Goal: Communication & Community: Participate in discussion

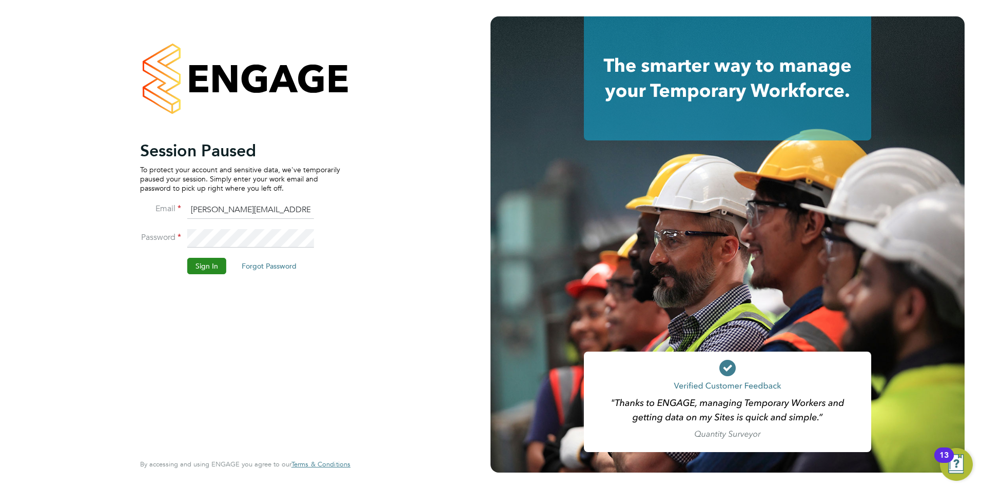
click at [206, 266] on button "Sign In" at bounding box center [206, 266] width 39 height 16
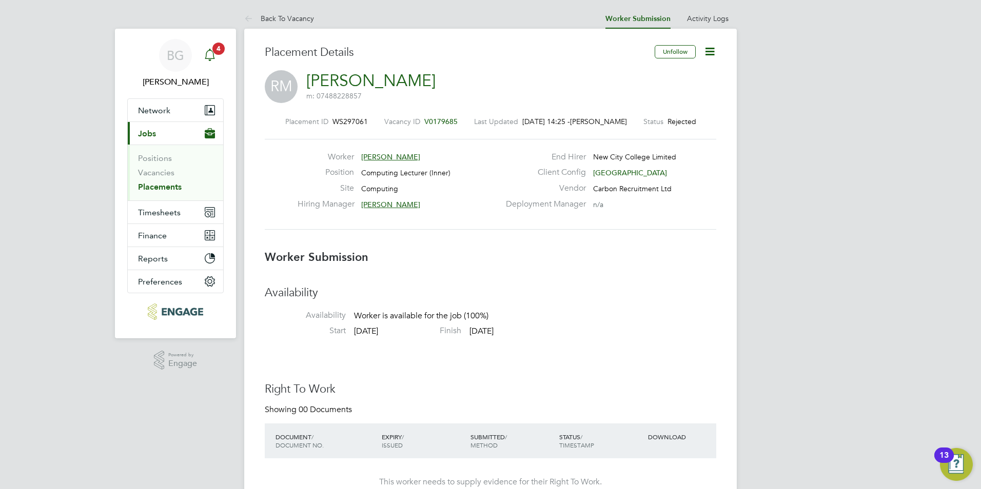
click at [219, 53] on span "4" at bounding box center [218, 49] width 12 height 12
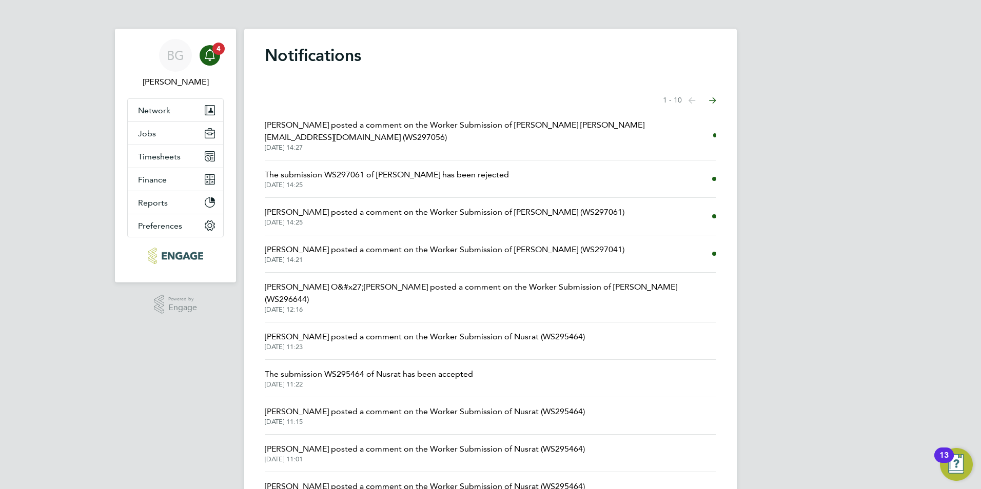
click at [431, 124] on span "Fraz Arshad posted a comment on the Worker Submission of Bahar Baharmawati@hotm…" at bounding box center [489, 131] width 448 height 25
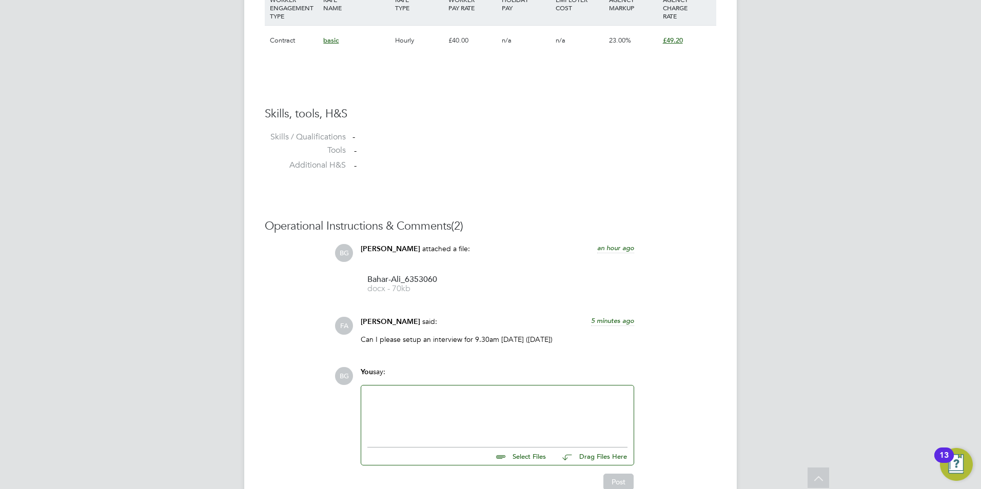
click at [457, 392] on div at bounding box center [497, 414] width 260 height 44
click at [488, 392] on div at bounding box center [497, 414] width 260 height 44
click at [501, 392] on div "I have just spoken to my colleague Aj" at bounding box center [497, 414] width 260 height 44
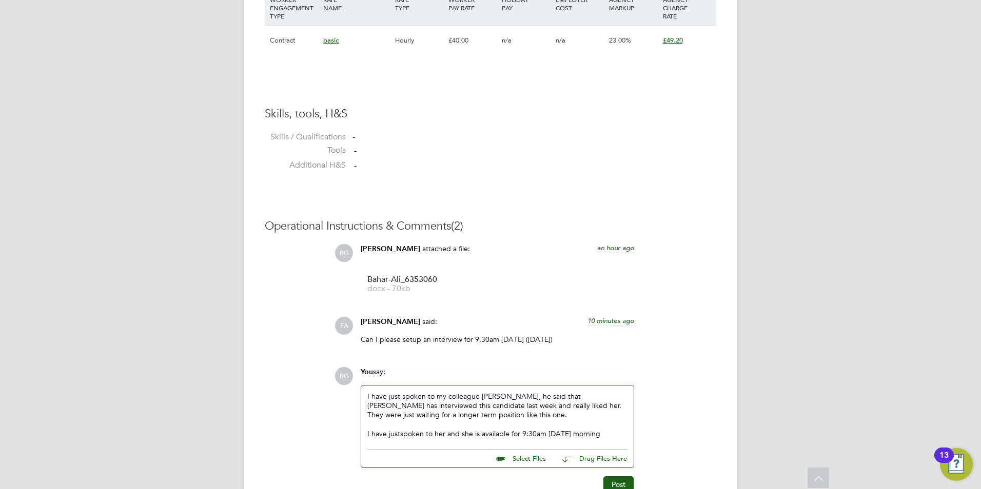
click at [399, 429] on div "I have justspoken to her and she is available for 9:30am tomorrow morning" at bounding box center [497, 433] width 260 height 9
click at [615, 429] on div "I have just spoken to her and she is available for 9:30am tomorrow morning" at bounding box center [497, 433] width 260 height 9
click at [620, 477] on button "Post" at bounding box center [618, 485] width 30 height 16
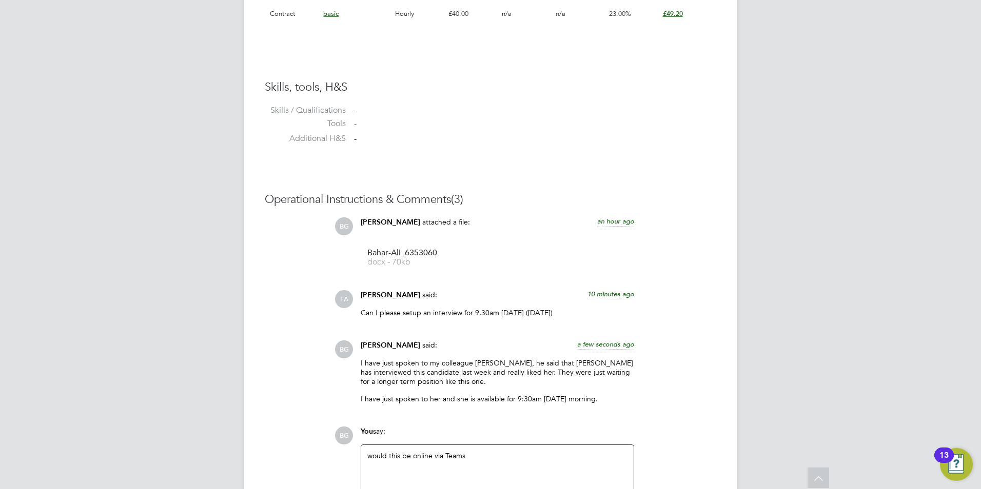
scroll to position [888, 0]
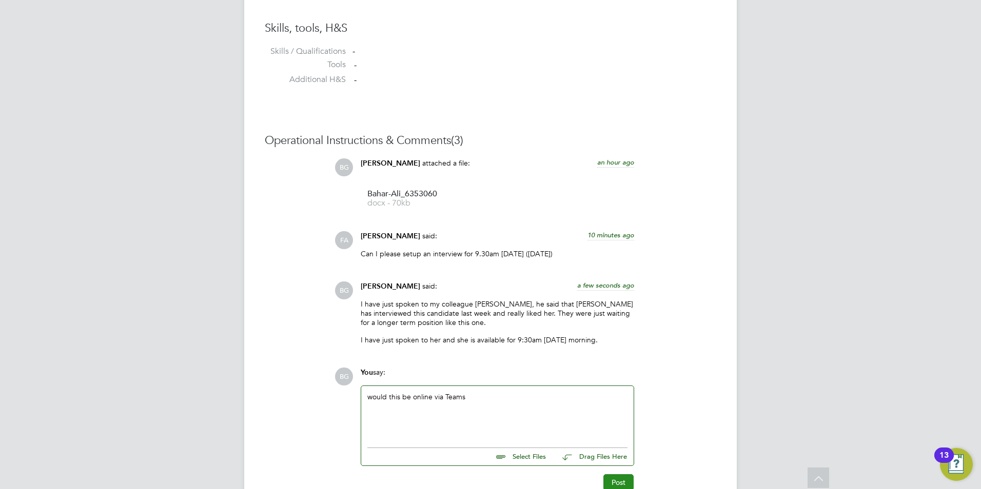
click at [616, 475] on button "Post" at bounding box center [618, 483] width 30 height 16
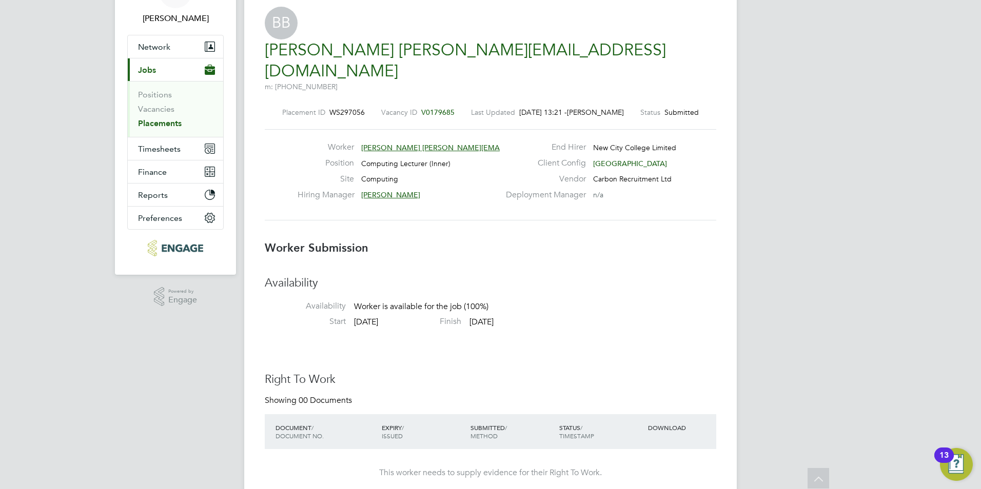
scroll to position [0, 0]
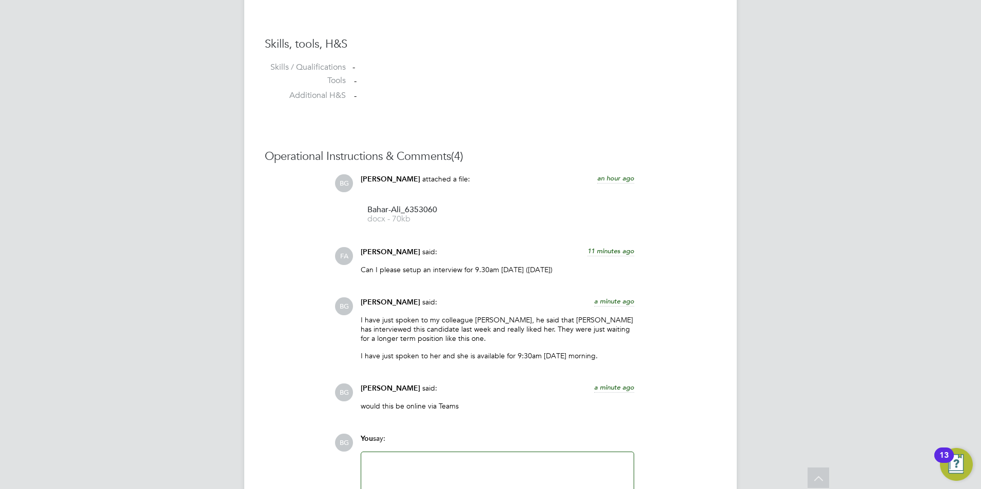
scroll to position [939, 0]
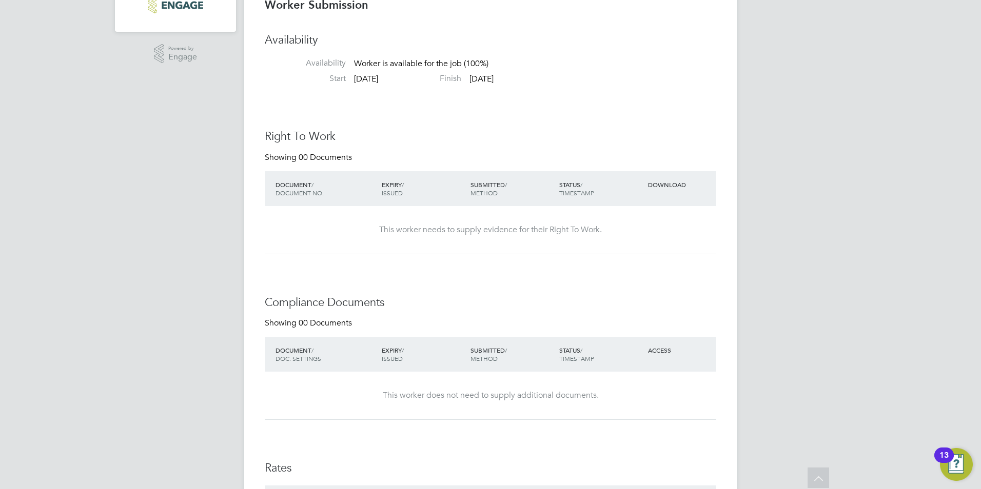
scroll to position [462, 0]
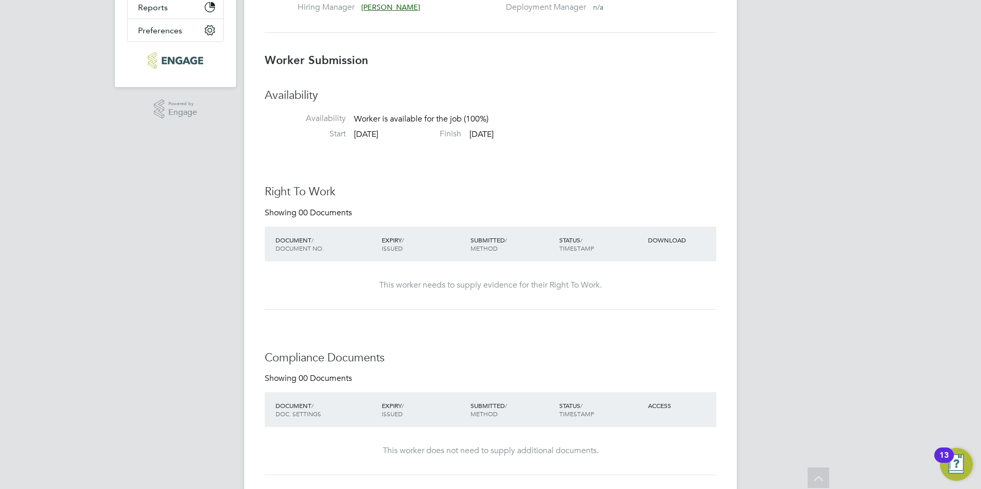
scroll to position [410, 0]
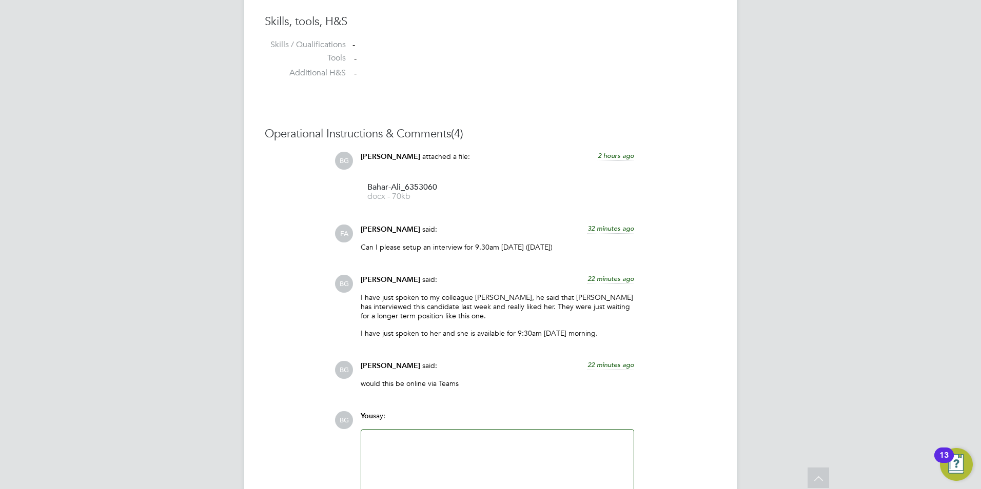
scroll to position [939, 0]
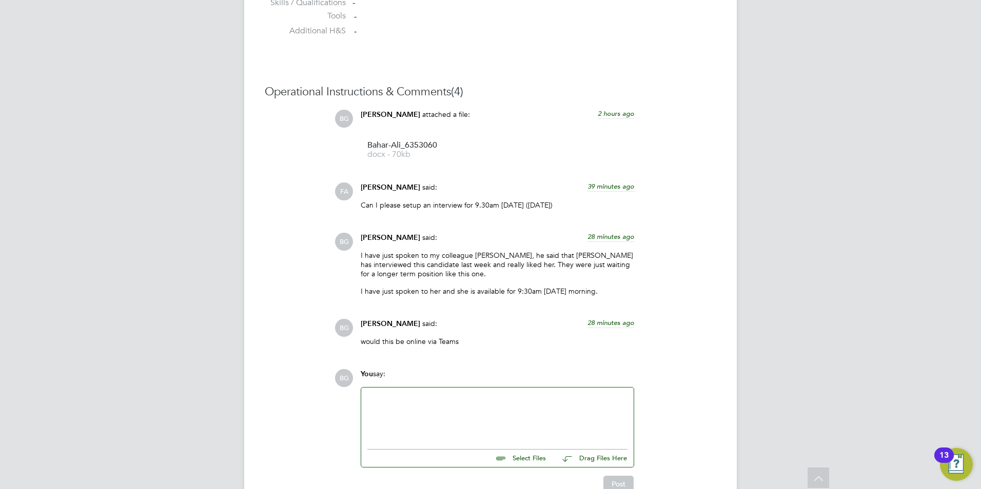
scroll to position [939, 0]
click at [505, 392] on div at bounding box center [497, 414] width 260 height 44
paste div
click at [608, 474] on button "Post" at bounding box center [618, 482] width 30 height 16
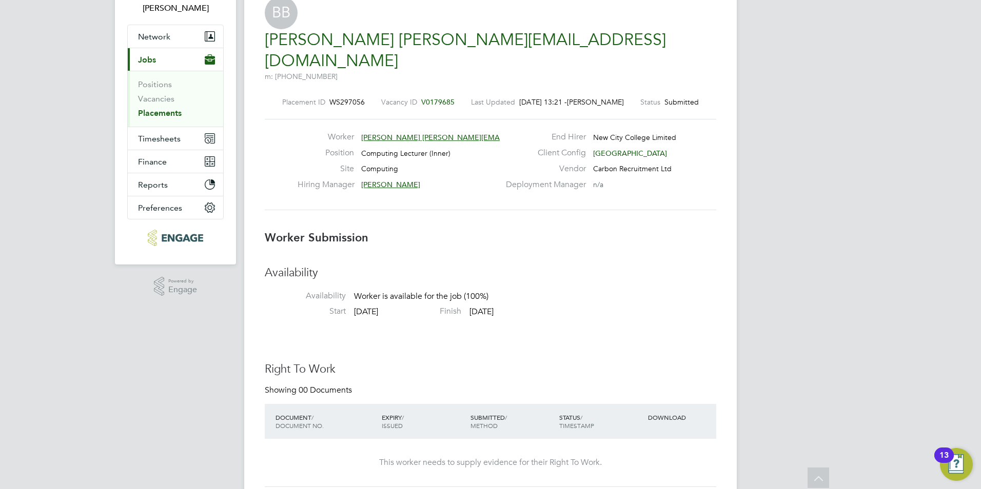
scroll to position [51, 0]
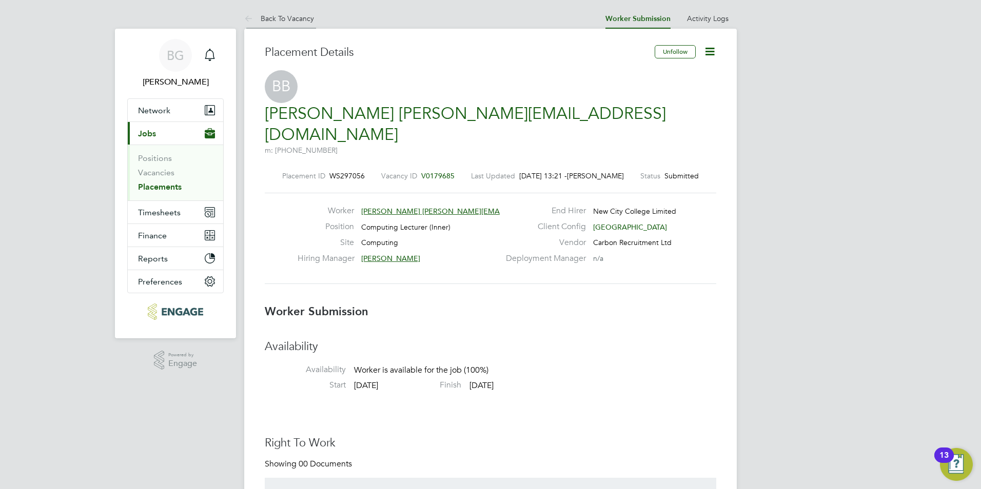
click at [256, 19] on icon at bounding box center [250, 19] width 13 height 13
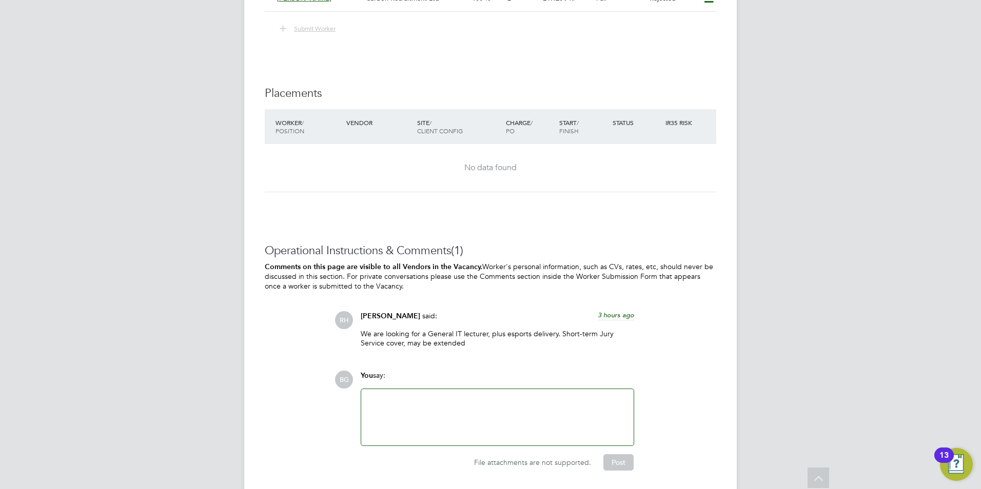
scroll to position [2061, 0]
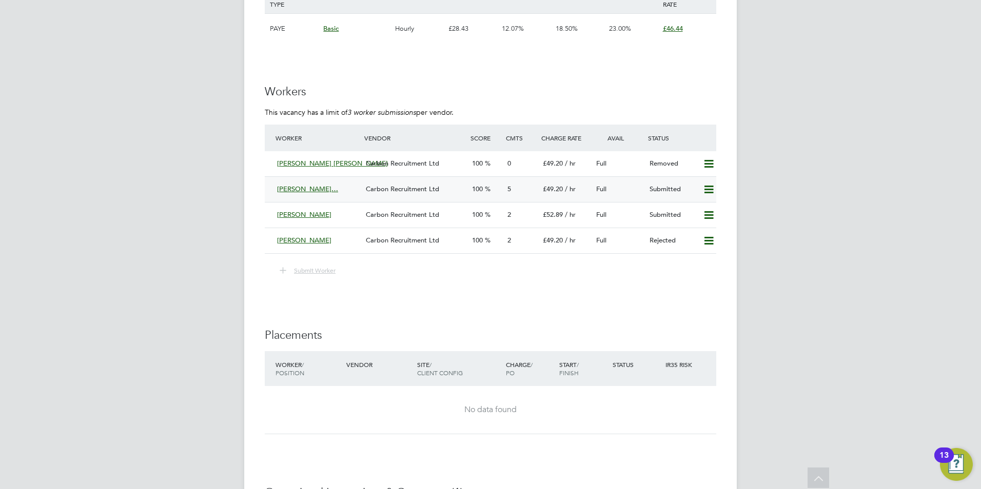
scroll to position [1847, 0]
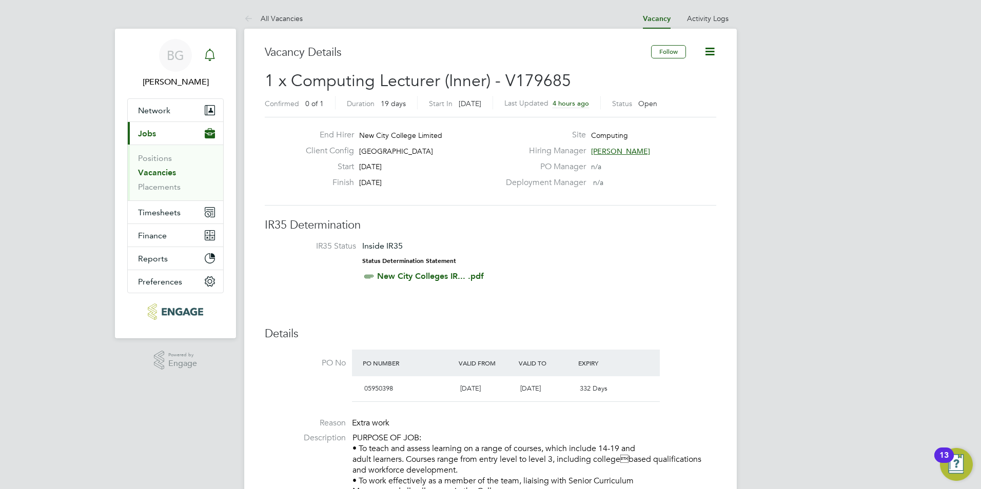
click at [206, 59] on icon "Main navigation" at bounding box center [210, 54] width 10 height 10
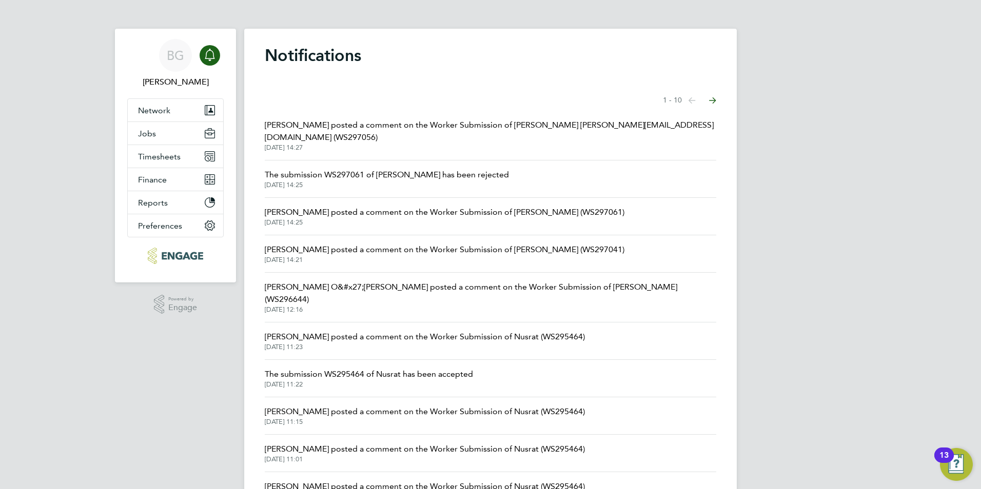
click at [306, 127] on span "Fraz Arshad posted a comment on the Worker Submission of Bahar Baharmawati@hotm…" at bounding box center [491, 131] width 452 height 25
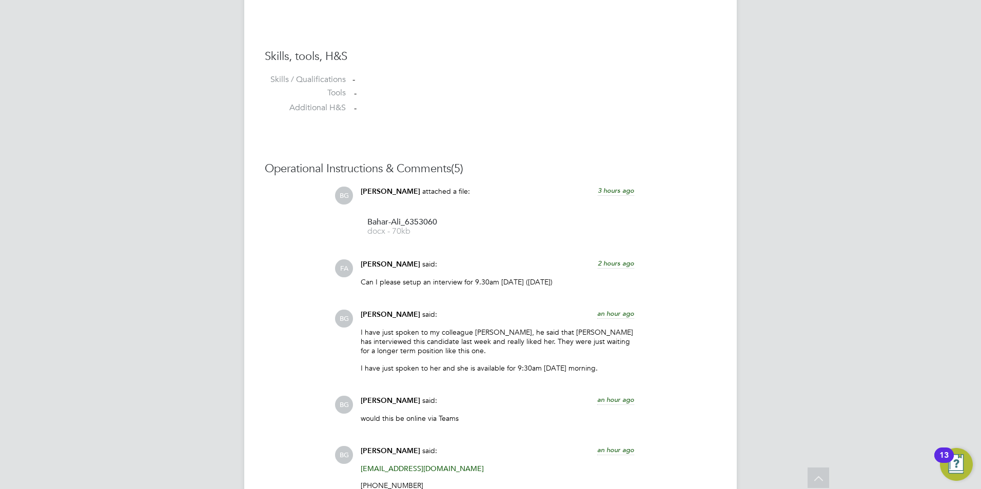
scroll to position [1006, 0]
